Goal: Complete application form

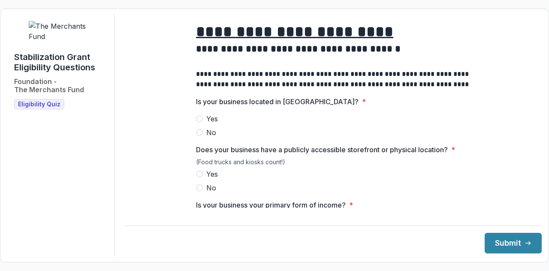
click at [199, 122] on span at bounding box center [199, 118] width 7 height 7
click at [199, 177] on span at bounding box center [199, 174] width 7 height 7
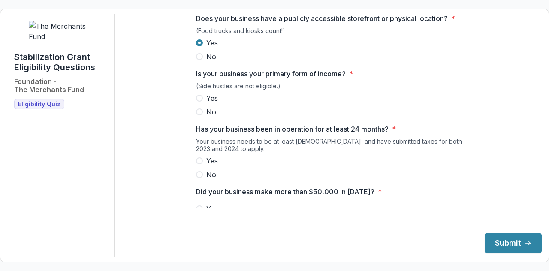
scroll to position [135, 0]
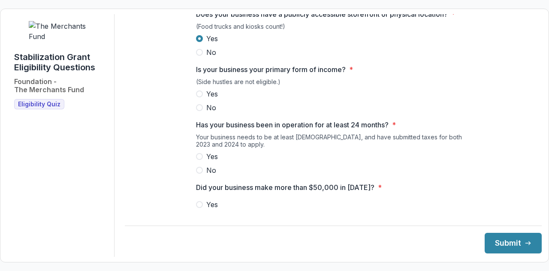
click at [197, 97] on span at bounding box center [199, 93] width 7 height 7
click at [196, 160] on span at bounding box center [199, 156] width 7 height 7
click at [200, 174] on span at bounding box center [199, 170] width 7 height 7
click at [198, 208] on span at bounding box center [199, 204] width 7 height 7
click at [497, 241] on button "Submit" at bounding box center [512, 243] width 57 height 21
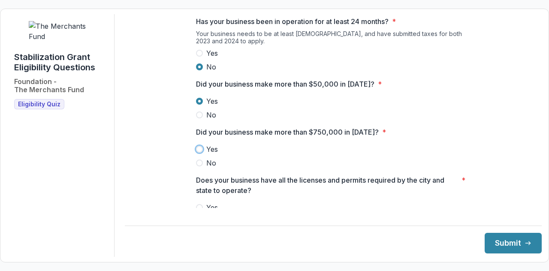
scroll to position [244, 0]
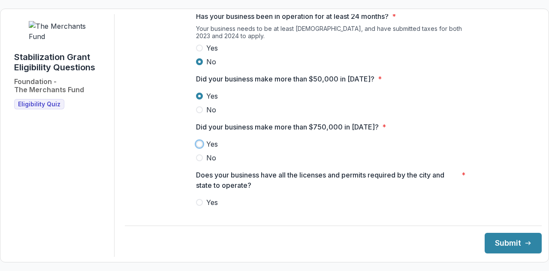
click at [272, 149] on label "Yes" at bounding box center [333, 144] width 274 height 10
click at [202, 162] on label "No" at bounding box center [333, 158] width 274 height 10
click at [199, 206] on span at bounding box center [199, 202] width 7 height 7
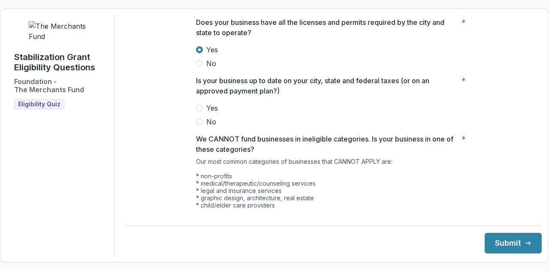
scroll to position [406, 0]
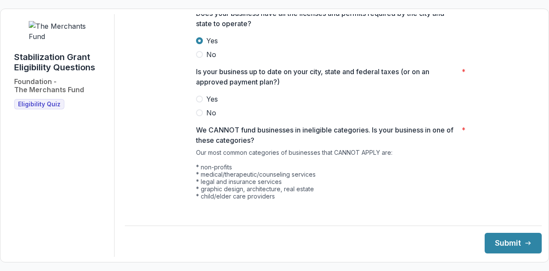
click at [196, 102] on span at bounding box center [199, 99] width 7 height 7
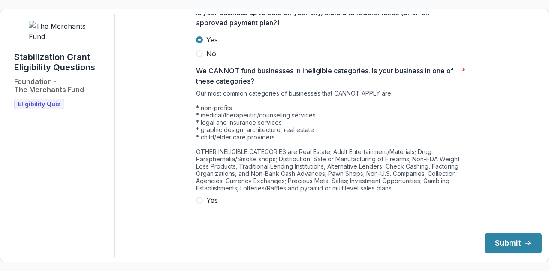
scroll to position [487, 0]
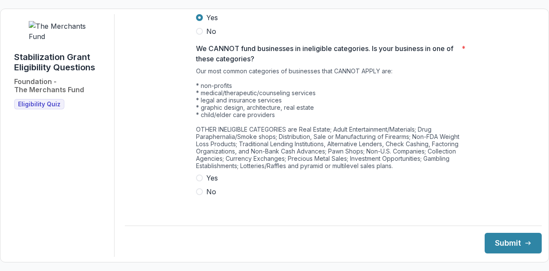
click at [201, 196] on label "No" at bounding box center [333, 191] width 274 height 10
click at [500, 244] on button "Submit" at bounding box center [512, 243] width 57 height 21
